Goal: Information Seeking & Learning: Learn about a topic

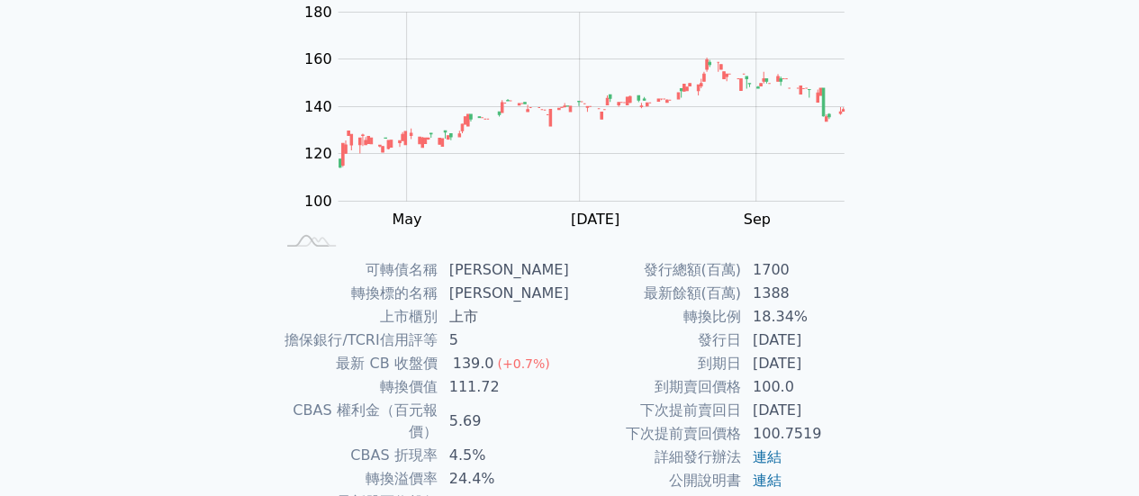
scroll to position [67, 0]
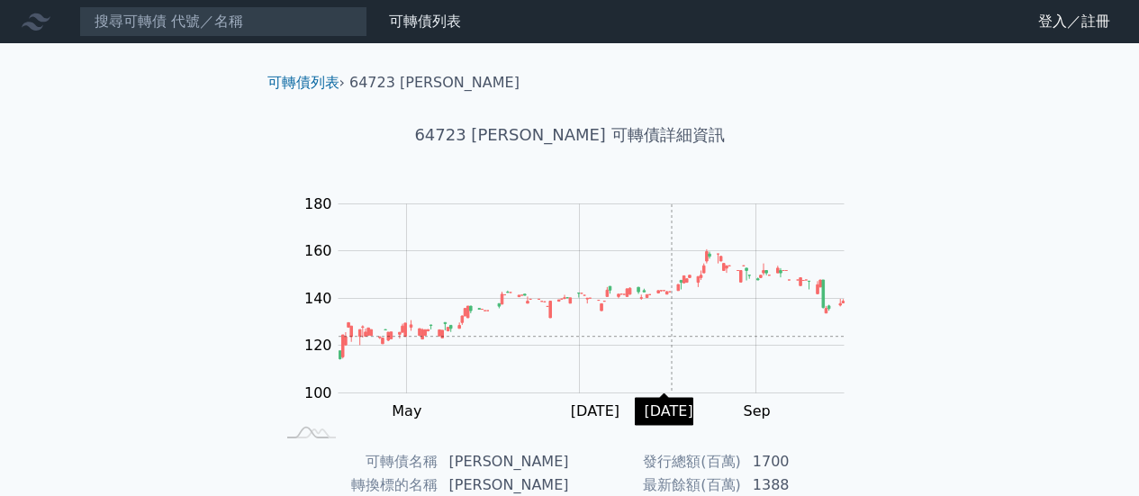
scroll to position [67, 0]
